Goal: Task Accomplishment & Management: Manage account settings

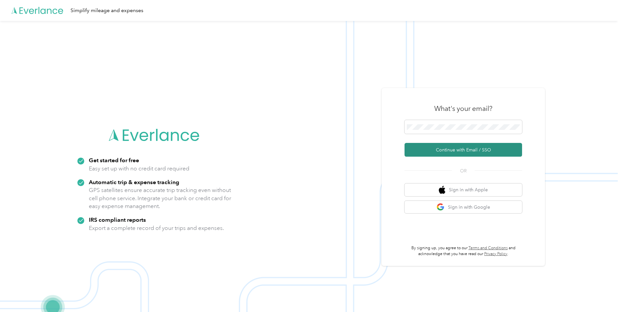
click at [450, 149] on button "Continue with Email / SSO" at bounding box center [464, 150] width 118 height 14
click at [455, 153] on button "Continue with Email / SSO" at bounding box center [464, 150] width 118 height 14
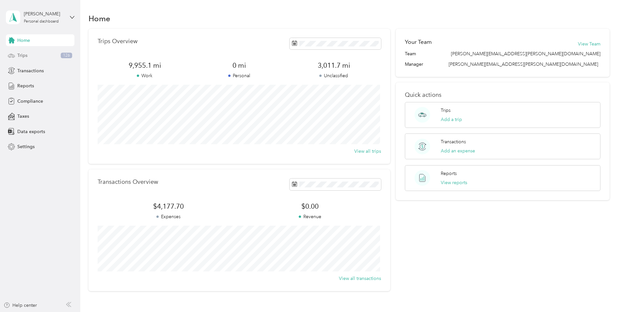
click at [23, 56] on span "Trips" at bounding box center [22, 55] width 10 height 7
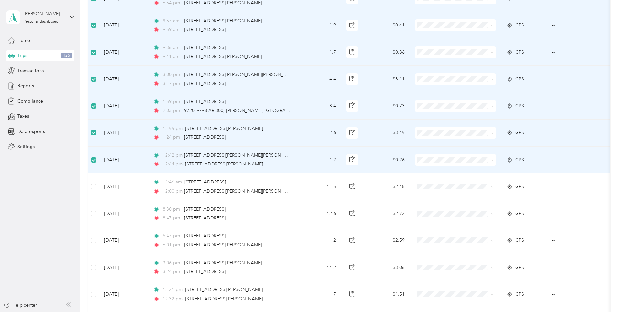
scroll to position [196, 0]
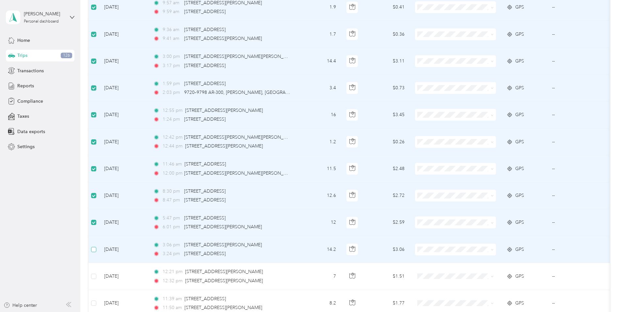
click at [92, 252] on label at bounding box center [93, 249] width 5 height 7
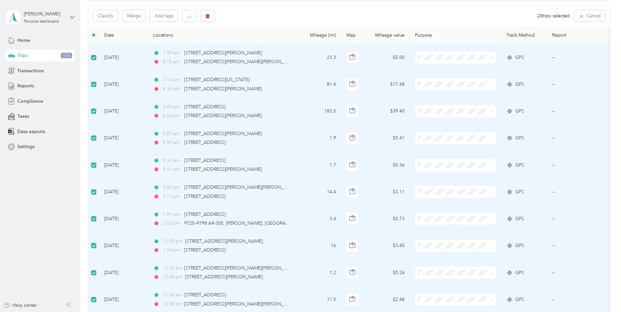
scroll to position [0, 0]
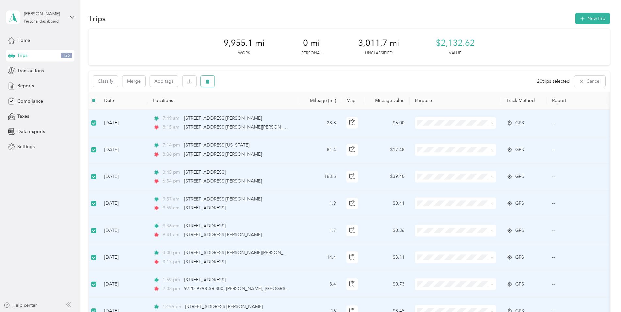
click at [207, 83] on icon "button" at bounding box center [208, 81] width 4 height 4
click at [257, 109] on button "Yes" at bounding box center [257, 108] width 13 height 10
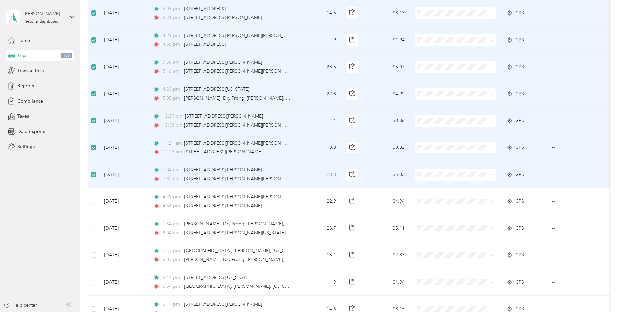
scroll to position [196, 0]
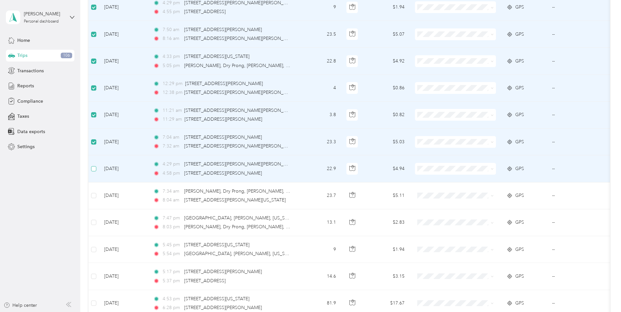
click at [94, 171] on label at bounding box center [93, 168] width 5 height 7
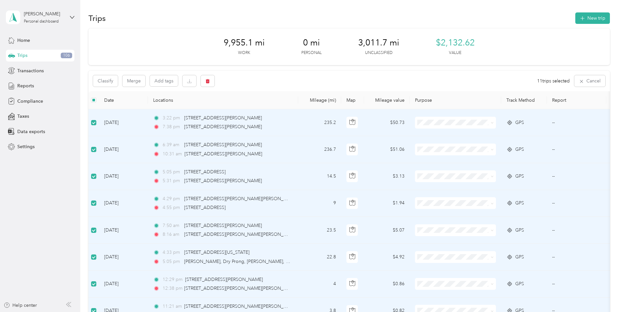
scroll to position [0, 0]
click at [107, 78] on button "Classify" at bounding box center [105, 80] width 25 height 11
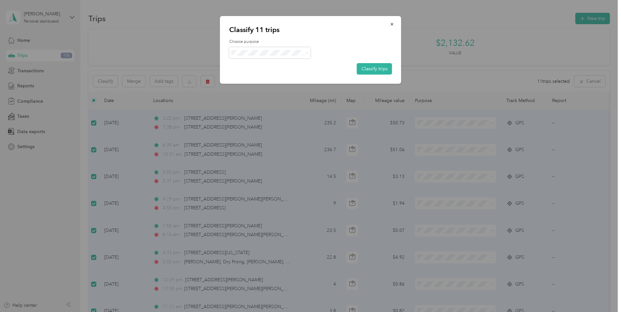
click at [276, 63] on span "Convergint Technologies" at bounding box center [275, 64] width 61 height 7
click at [376, 68] on button "Classify trips" at bounding box center [374, 68] width 35 height 11
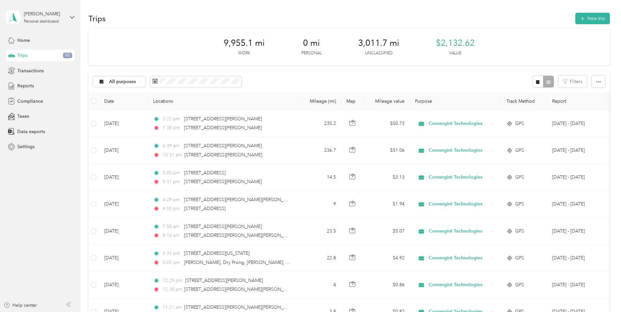
click at [280, 86] on div "All purposes Filters" at bounding box center [350, 81] width 522 height 21
click at [206, 83] on icon "button" at bounding box center [208, 81] width 4 height 4
click at [254, 107] on button "Yes" at bounding box center [257, 108] width 13 height 10
click at [108, 83] on button "Classify" at bounding box center [105, 80] width 25 height 11
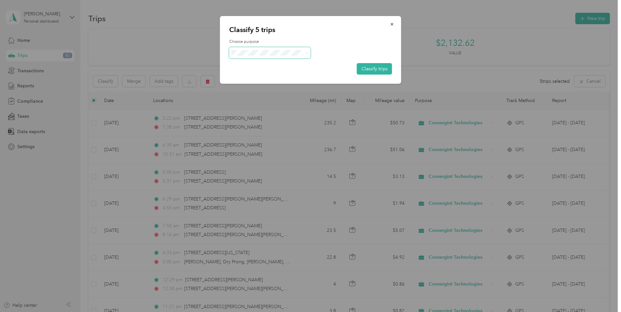
click at [242, 58] on span at bounding box center [270, 52] width 82 height 11
click at [382, 69] on button "Classify trips" at bounding box center [374, 68] width 35 height 11
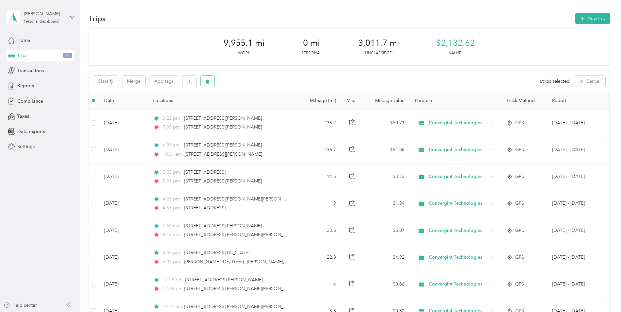
click at [206, 81] on icon "button" at bounding box center [208, 81] width 5 height 5
click at [255, 107] on button "Yes" at bounding box center [256, 108] width 13 height 10
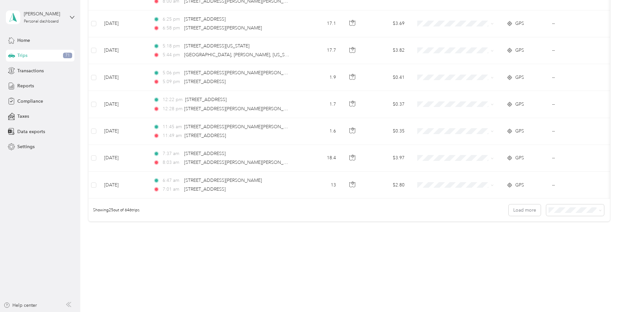
scroll to position [588, 0]
click at [599, 209] on icon at bounding box center [600, 210] width 3 height 3
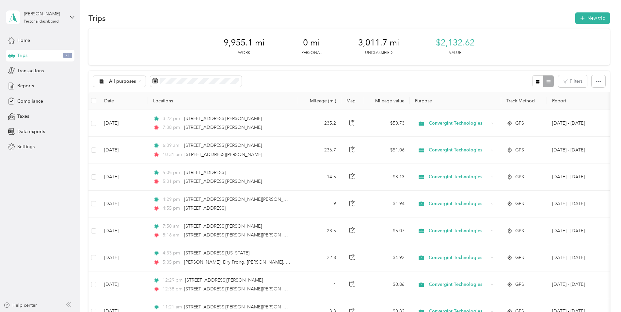
scroll to position [0, 0]
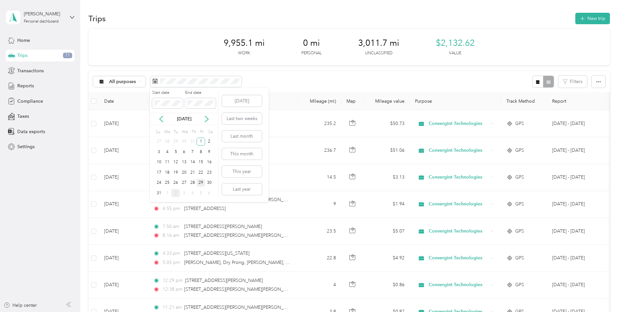
click at [200, 183] on div "29" at bounding box center [201, 183] width 8 height 8
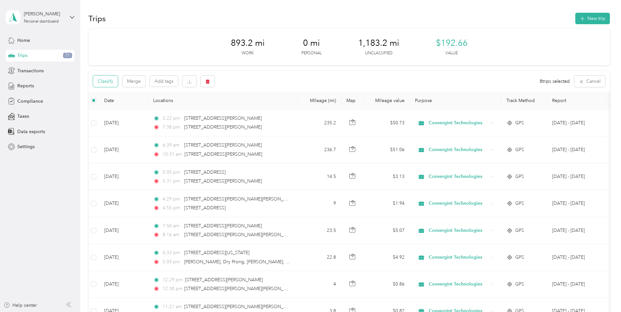
click at [105, 81] on button "Classify" at bounding box center [105, 80] width 25 height 11
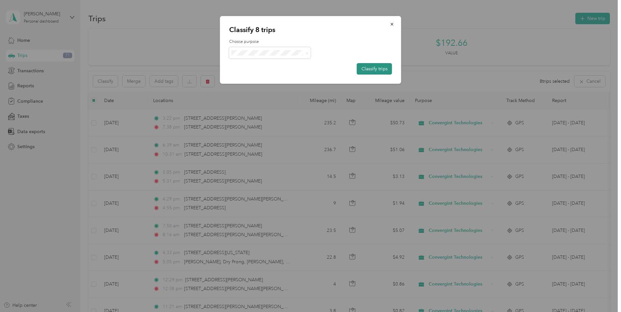
click at [388, 72] on button "Classify trips" at bounding box center [374, 68] width 35 height 11
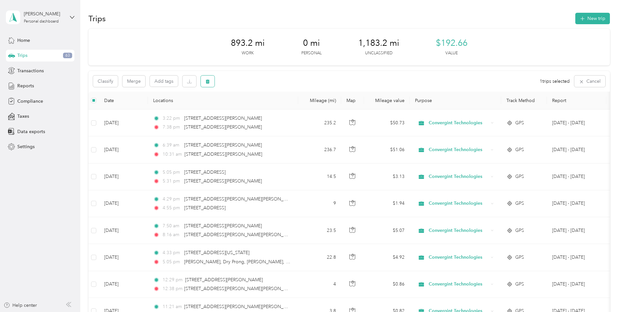
click at [209, 80] on icon "button" at bounding box center [208, 81] width 5 height 5
click at [256, 108] on button "Yes" at bounding box center [256, 108] width 13 height 10
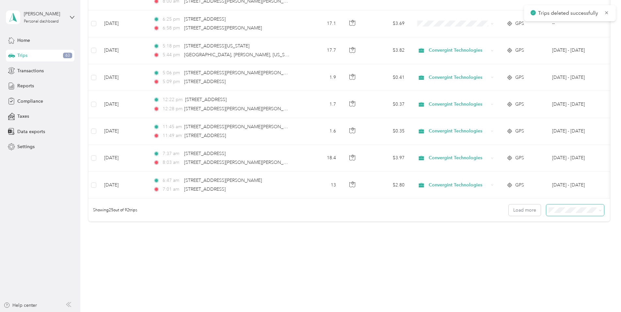
scroll to position [588, 0]
click at [533, 211] on button "Load more" at bounding box center [525, 209] width 32 height 11
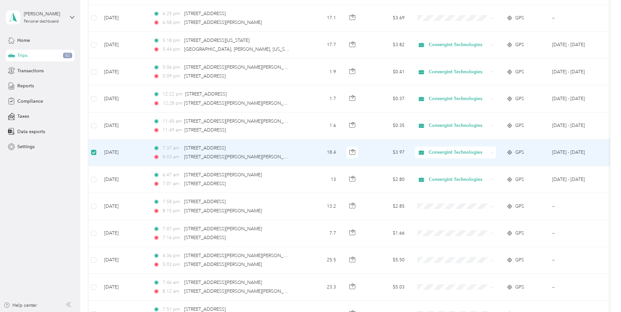
scroll to position [588, 0]
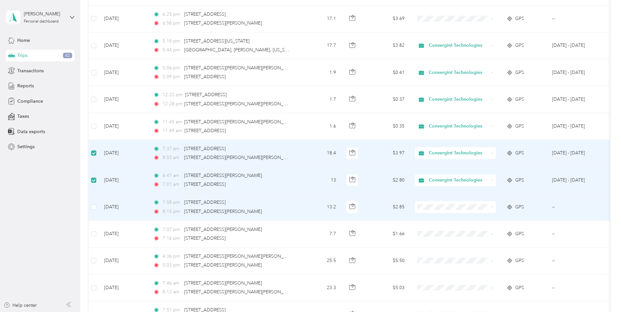
click at [96, 206] on td at bounding box center [94, 206] width 10 height 27
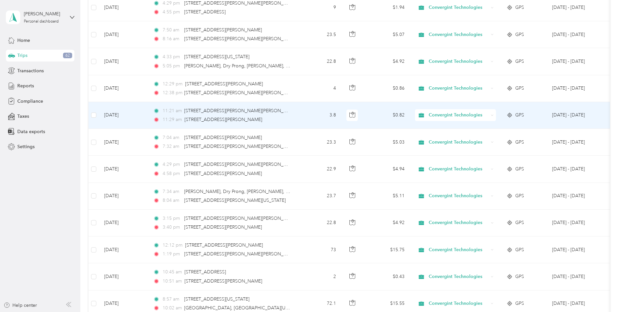
scroll to position [0, 0]
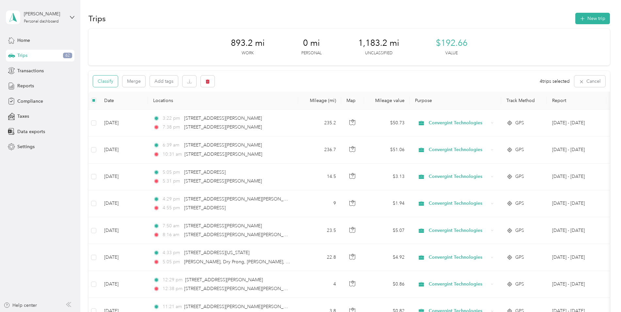
click at [98, 78] on button "Classify" at bounding box center [105, 80] width 25 height 11
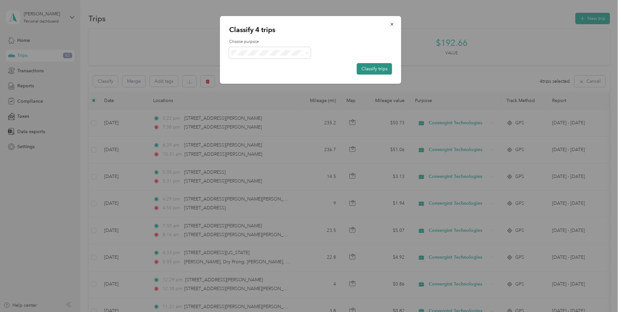
click at [372, 69] on button "Classify trips" at bounding box center [374, 68] width 35 height 11
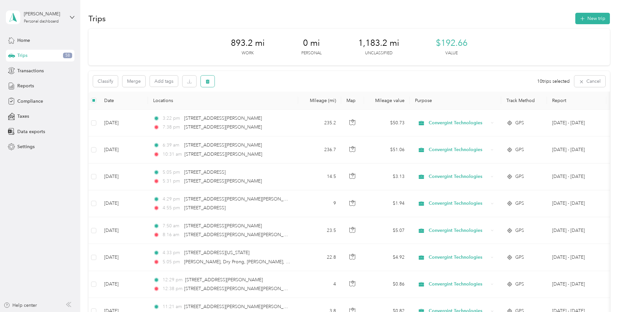
click at [211, 78] on button "button" at bounding box center [208, 80] width 14 height 11
click at [256, 107] on button "Yes" at bounding box center [257, 108] width 13 height 10
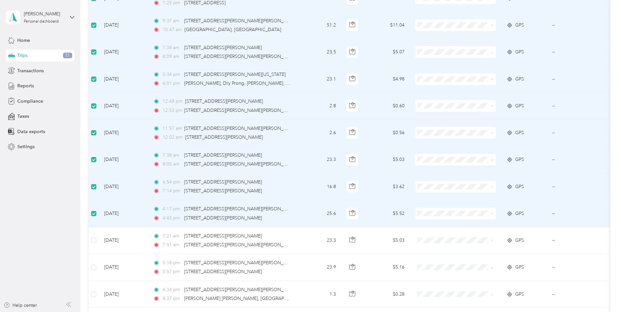
scroll to position [1144, 0]
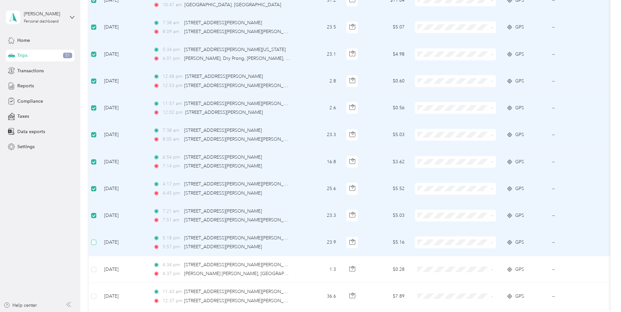
click at [92, 245] on label at bounding box center [93, 242] width 5 height 7
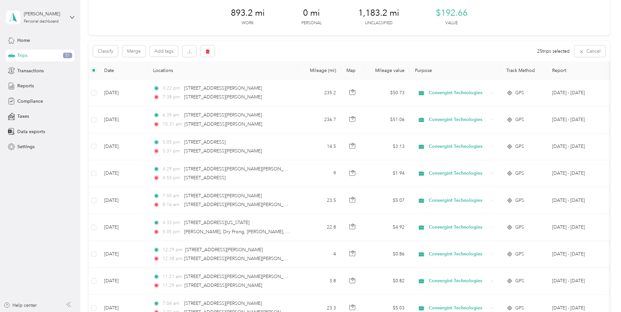
scroll to position [0, 0]
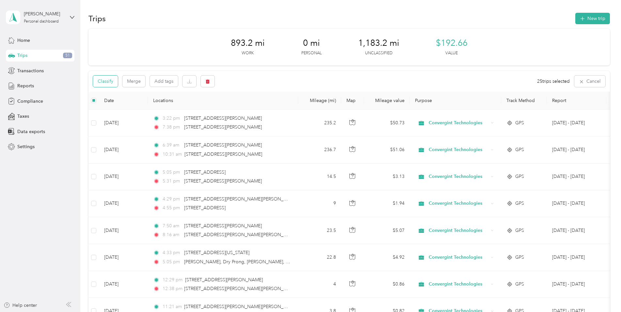
click at [105, 81] on button "Classify" at bounding box center [105, 80] width 25 height 11
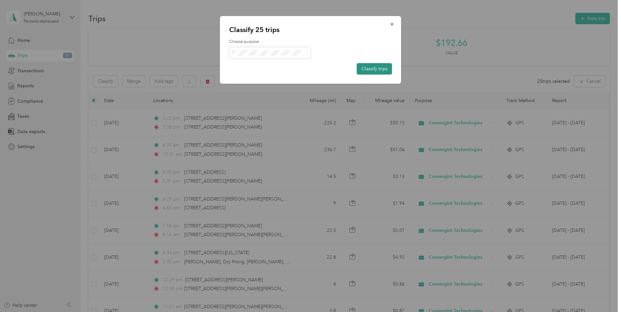
click at [371, 67] on button "Classify trips" at bounding box center [374, 68] width 35 height 11
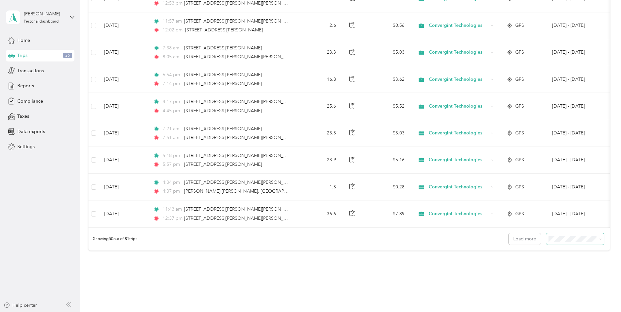
scroll to position [1260, 0]
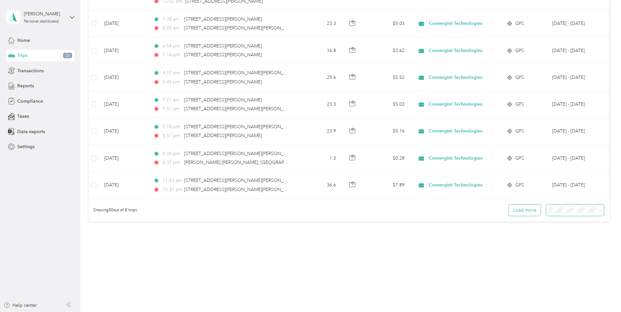
click at [529, 211] on button "Load more" at bounding box center [525, 209] width 32 height 11
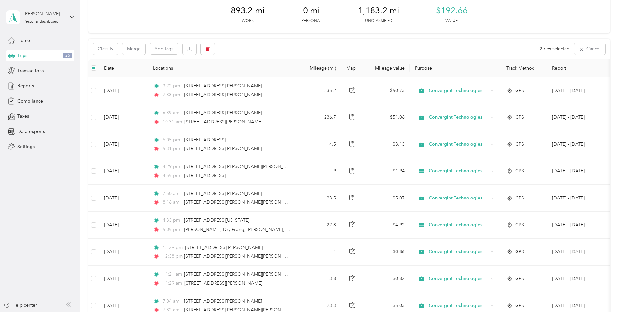
scroll to position [0, 0]
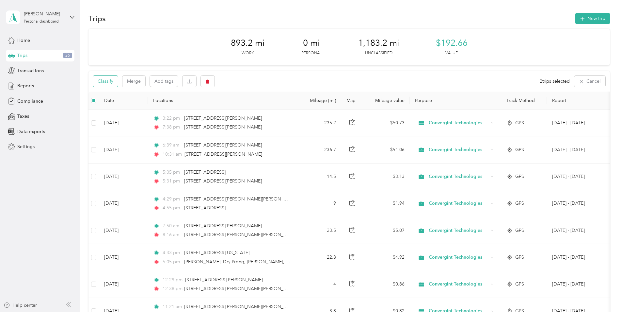
click at [108, 80] on button "Classify" at bounding box center [105, 80] width 25 height 11
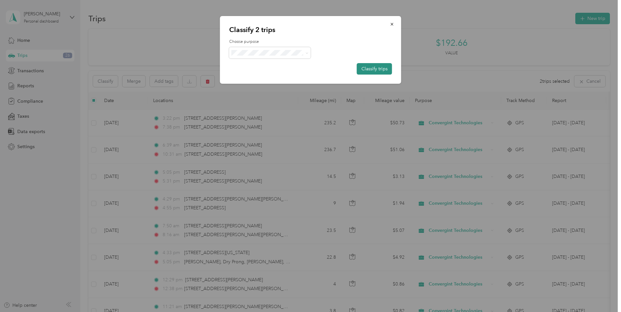
click at [358, 67] on button "Classify trips" at bounding box center [374, 68] width 35 height 11
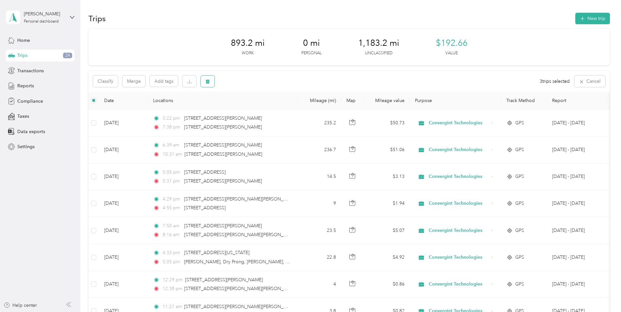
click at [205, 78] on button "button" at bounding box center [208, 80] width 14 height 11
click at [256, 108] on button "Yes" at bounding box center [256, 108] width 13 height 10
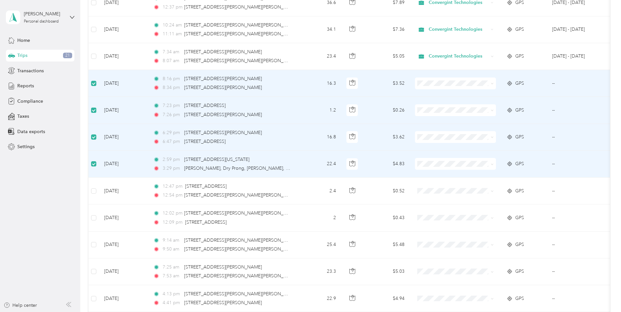
scroll to position [1470, 0]
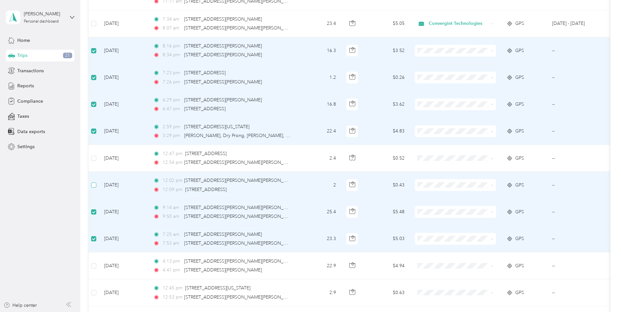
click at [94, 188] on label at bounding box center [93, 184] width 5 height 7
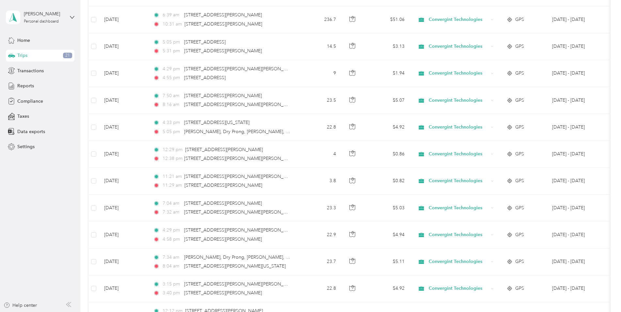
scroll to position [0, 0]
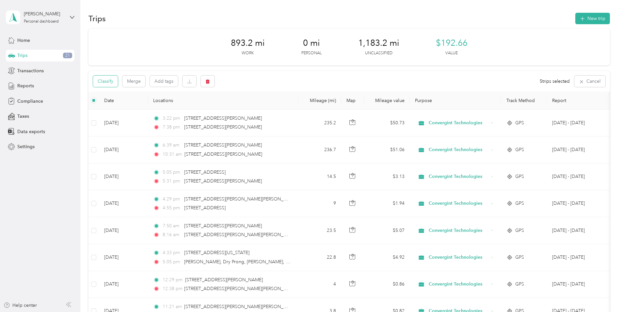
click at [102, 80] on button "Classify" at bounding box center [105, 80] width 25 height 11
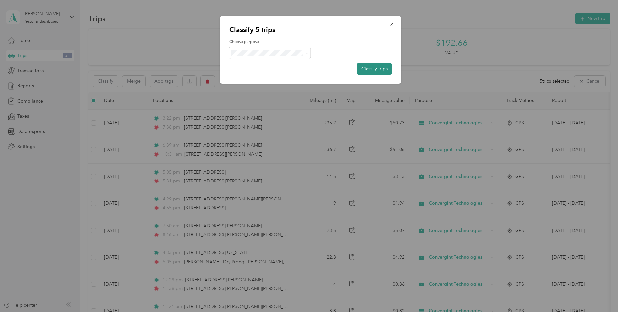
click at [371, 66] on button "Classify trips" at bounding box center [374, 68] width 35 height 11
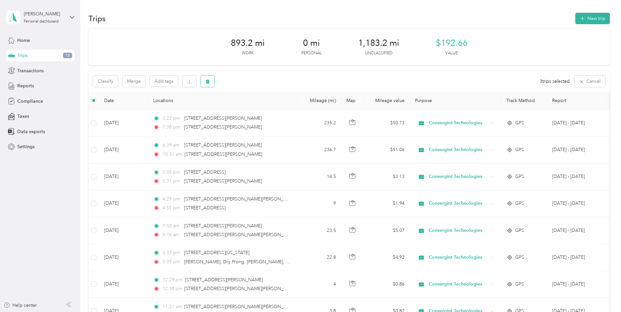
click at [211, 81] on button "button" at bounding box center [208, 80] width 14 height 11
click at [254, 108] on button "Yes" at bounding box center [256, 108] width 13 height 10
click at [105, 77] on button "Classify" at bounding box center [105, 80] width 25 height 11
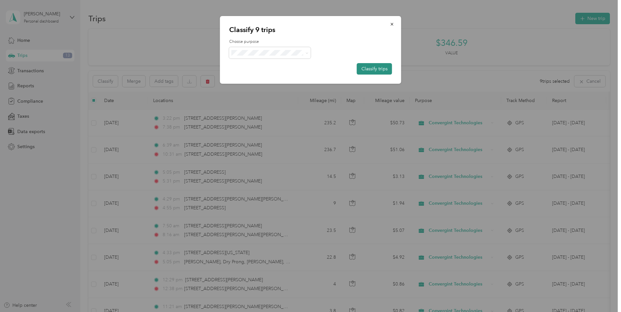
click at [372, 71] on button "Classify trips" at bounding box center [374, 68] width 35 height 11
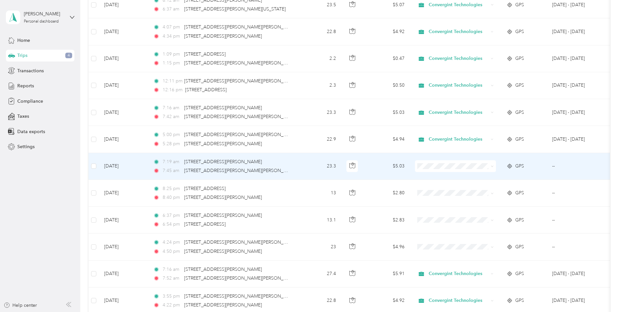
scroll to position [1732, 0]
click at [462, 176] on span "Convergint Technologies" at bounding box center [461, 177] width 60 height 7
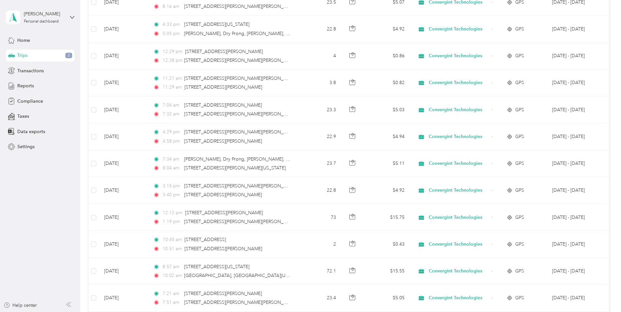
scroll to position [0, 0]
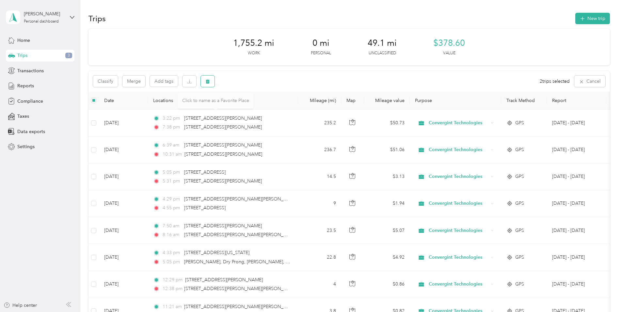
click at [210, 81] on icon "button" at bounding box center [208, 81] width 5 height 5
click at [259, 111] on button "Yes" at bounding box center [256, 108] width 13 height 10
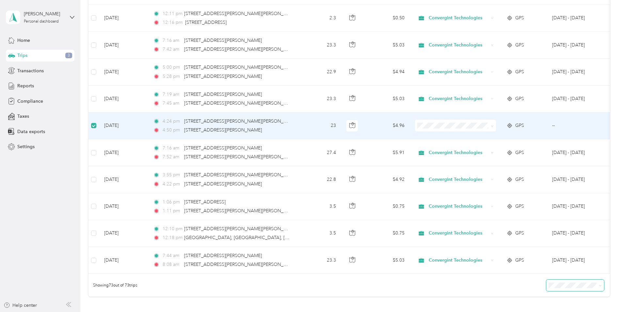
scroll to position [1797, 0]
click at [454, 136] on span "Convergint Technologies" at bounding box center [461, 138] width 60 height 7
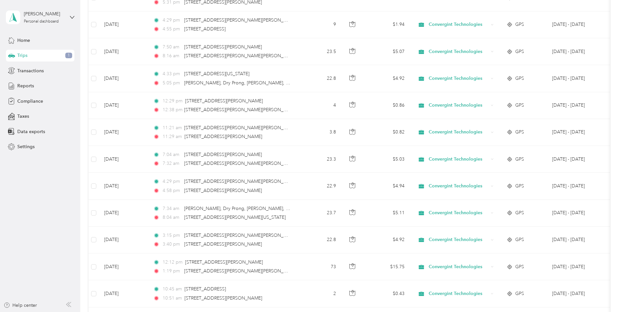
scroll to position [0, 0]
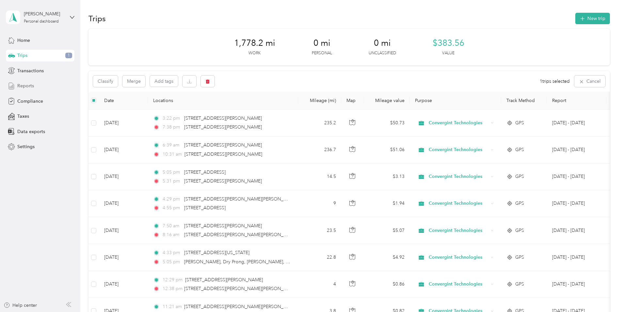
click at [21, 85] on span "Reports" at bounding box center [25, 85] width 17 height 7
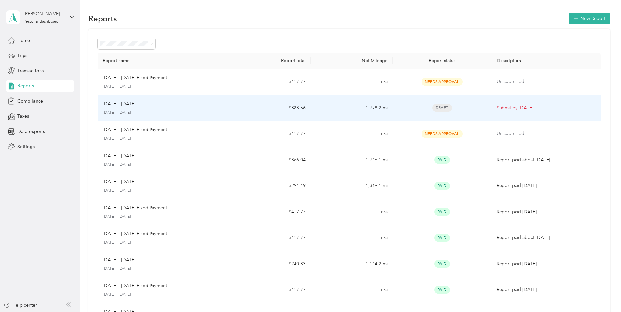
click at [133, 102] on p "[DATE] - [DATE]" at bounding box center [119, 103] width 33 height 7
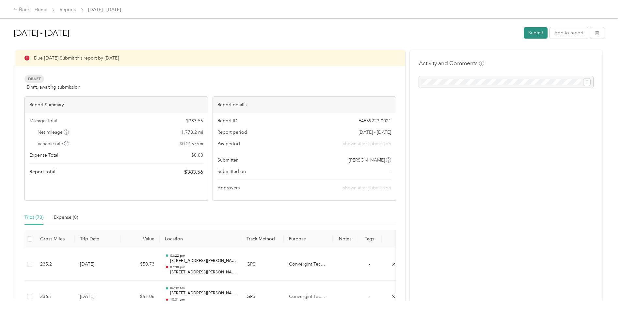
click at [533, 36] on button "Submit" at bounding box center [536, 32] width 24 height 11
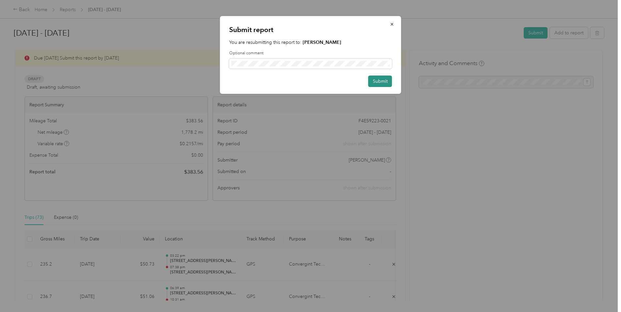
click at [380, 80] on button "Submit" at bounding box center [381, 80] width 24 height 11
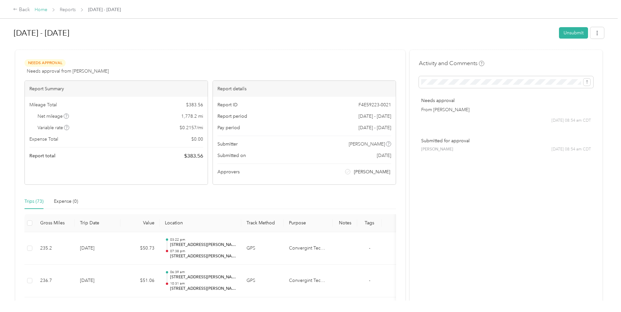
click at [39, 9] on link "Home" at bounding box center [41, 10] width 13 height 6
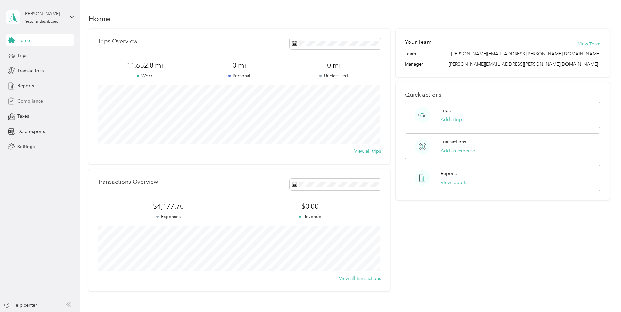
click at [35, 101] on span "Compliance" at bounding box center [30, 101] width 26 height 7
